Goal: Answer question/provide support

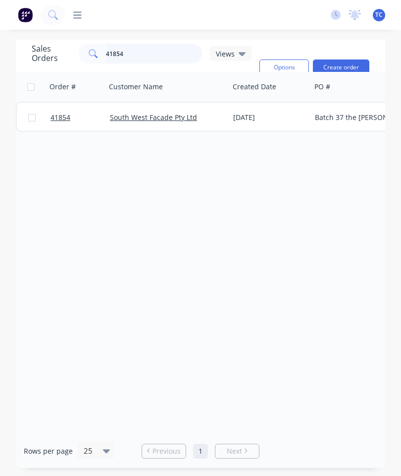
click at [172, 58] on input "41854" at bounding box center [154, 54] width 97 height 20
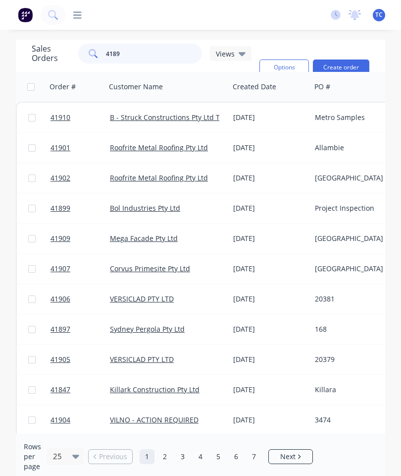
type input "41899"
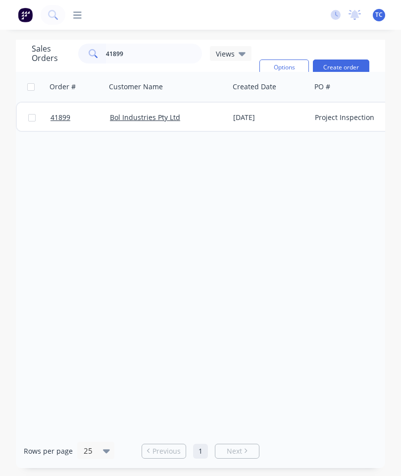
click at [65, 119] on span "41899" at bounding box center [61, 118] width 20 height 10
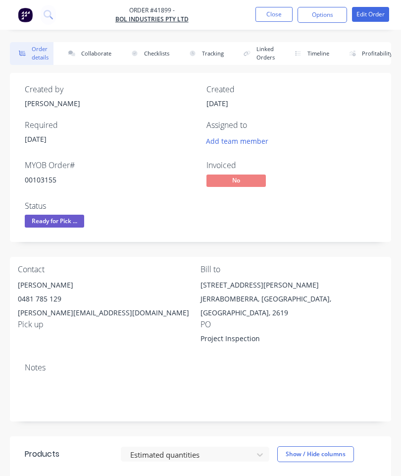
click at [106, 53] on button "Collaborate" at bounding box center [87, 53] width 57 height 23
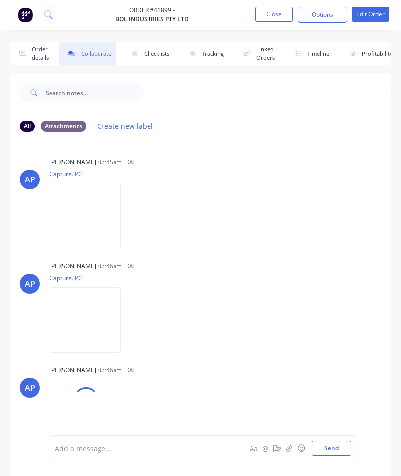
click at [290, 443] on button "button" at bounding box center [290, 448] width 12 height 12
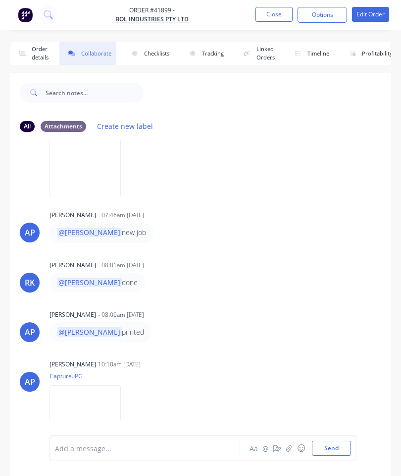
scroll to position [54, 0]
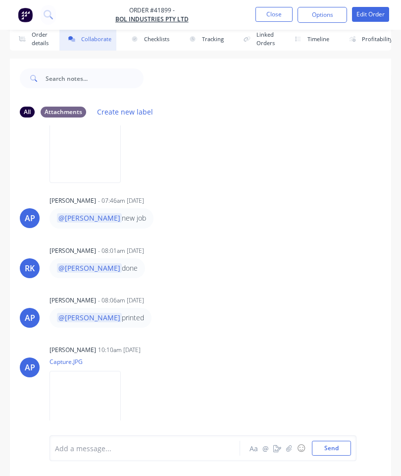
click at [288, 451] on icon "button" at bounding box center [288, 448] width 5 height 6
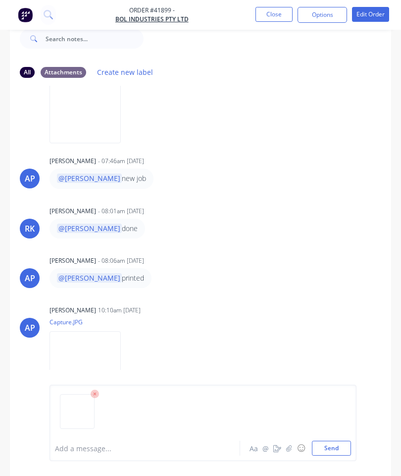
click at [334, 445] on button "Send" at bounding box center [331, 448] width 39 height 15
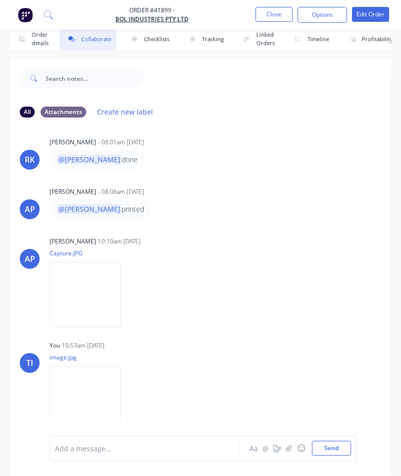
scroll to position [367, 0]
click at [281, 13] on button "Close" at bounding box center [274, 14] width 37 height 15
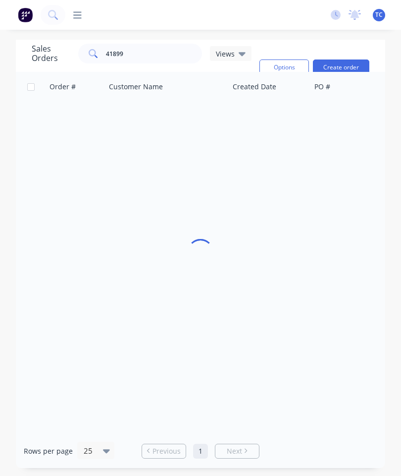
scroll to position [40, 0]
